Goal: Find contact information: Find contact information

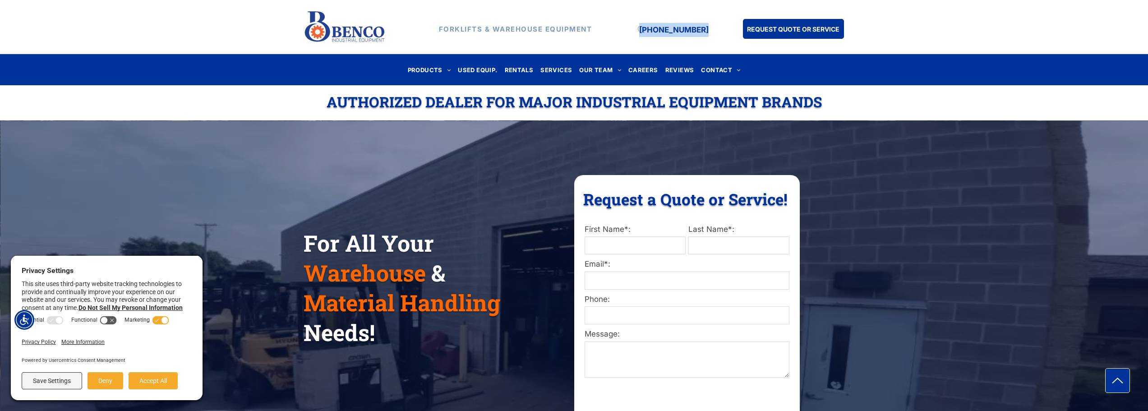
drag, startPoint x: 713, startPoint y: 29, endPoint x: 648, endPoint y: 31, distance: 65.4
click at [648, 31] on div "FORKLIFTS & WAREHOUSE EQUIPMENT [PHONE_NUMBER] REQUEST QUOTE OR SERVICE" at bounding box center [573, 27] width 541 height 39
copy div "[PHONE_NUMBER]"
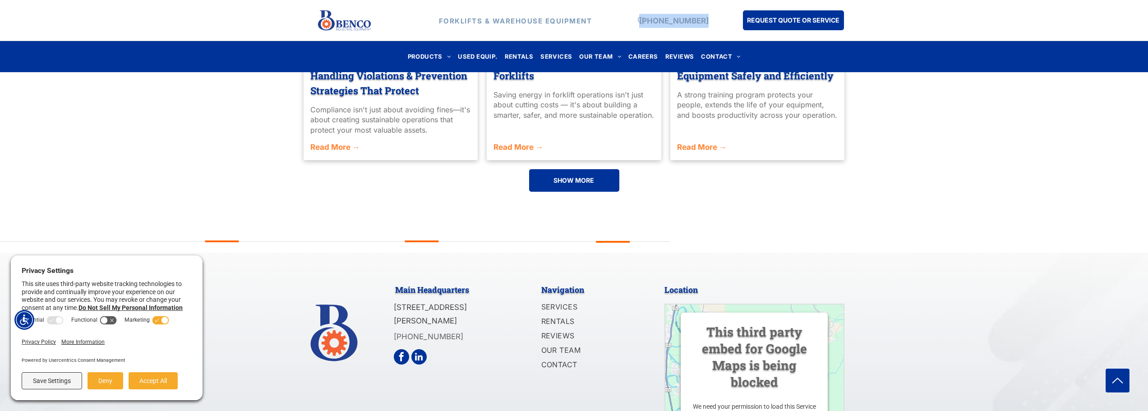
scroll to position [2151, 0]
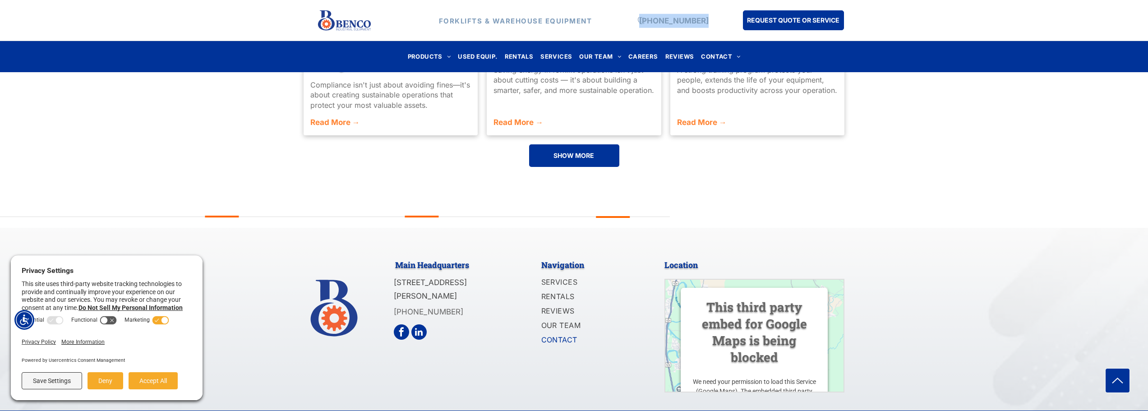
click at [569, 334] on span "CONTACT" at bounding box center [559, 339] width 36 height 11
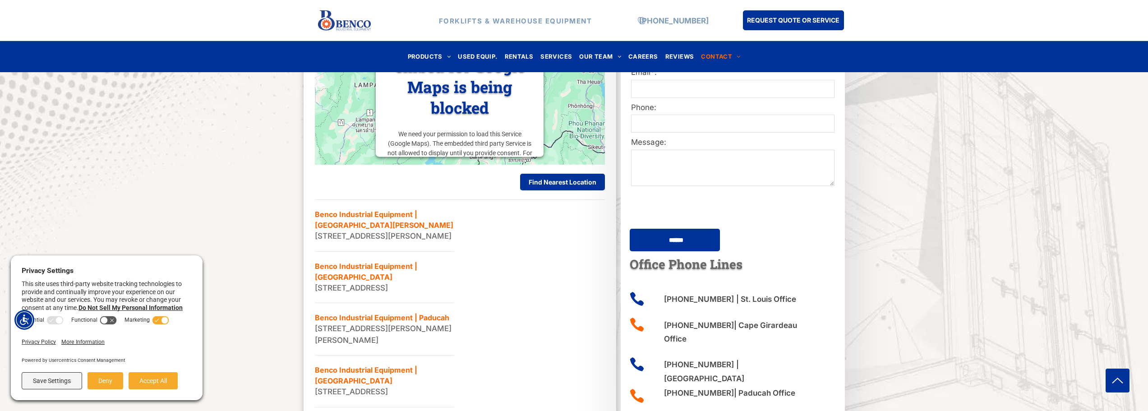
scroll to position [601, 0]
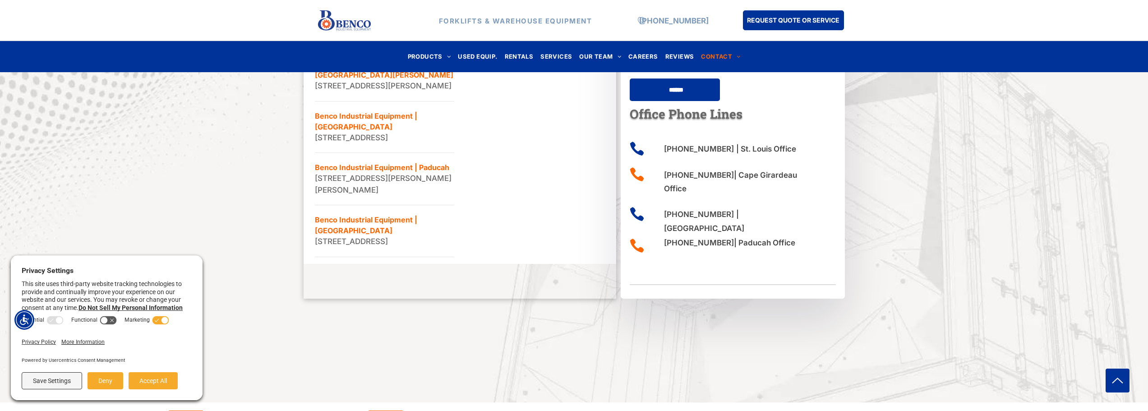
click at [691, 348] on div at bounding box center [574, 373] width 1148 height 59
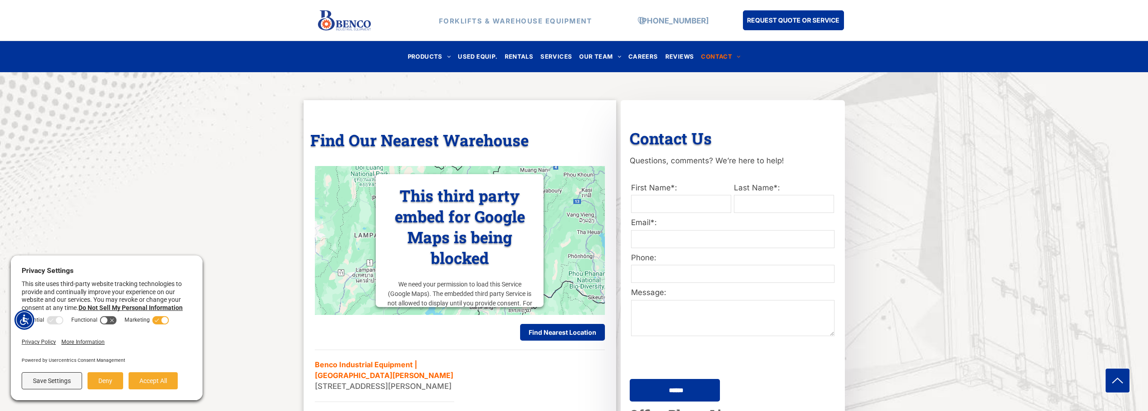
scroll to position [0, 0]
